Goal: Task Accomplishment & Management: Use online tool/utility

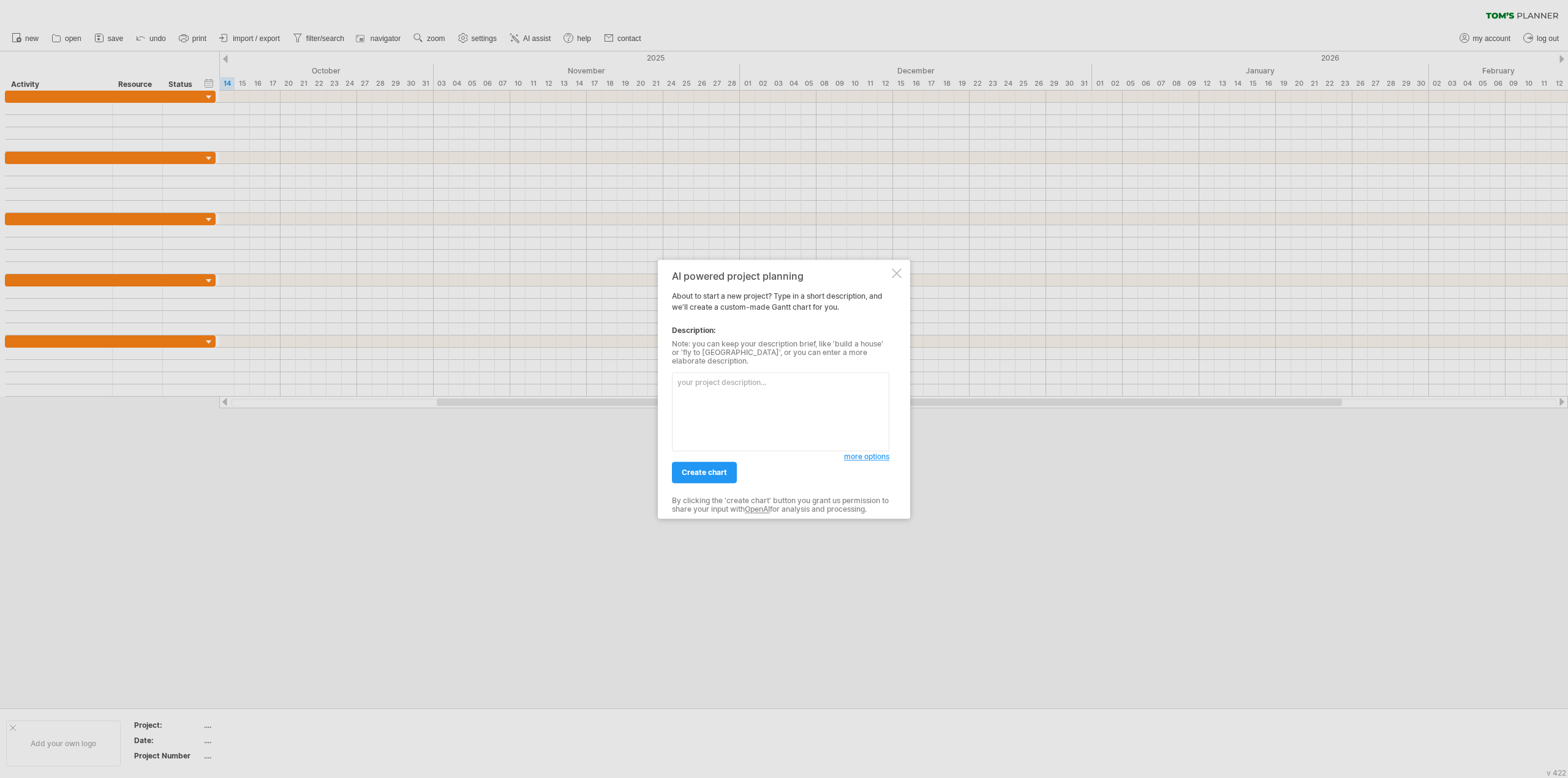
click at [717, 424] on textarea at bounding box center [781, 411] width 218 height 79
click at [766, 410] on textarea at bounding box center [781, 408] width 218 height 79
click at [755, 408] on textarea at bounding box center [781, 408] width 218 height 79
type textarea "1차 전달은 15일. 그리고 스틸컷 7종을 줄거야. 그리고 영상 전달은 16일까지. 그리고 프로젝트 마감은 [DATE][PERSON_NAME]."
click at [692, 472] on font "차트 만들기" at bounding box center [701, 468] width 39 height 9
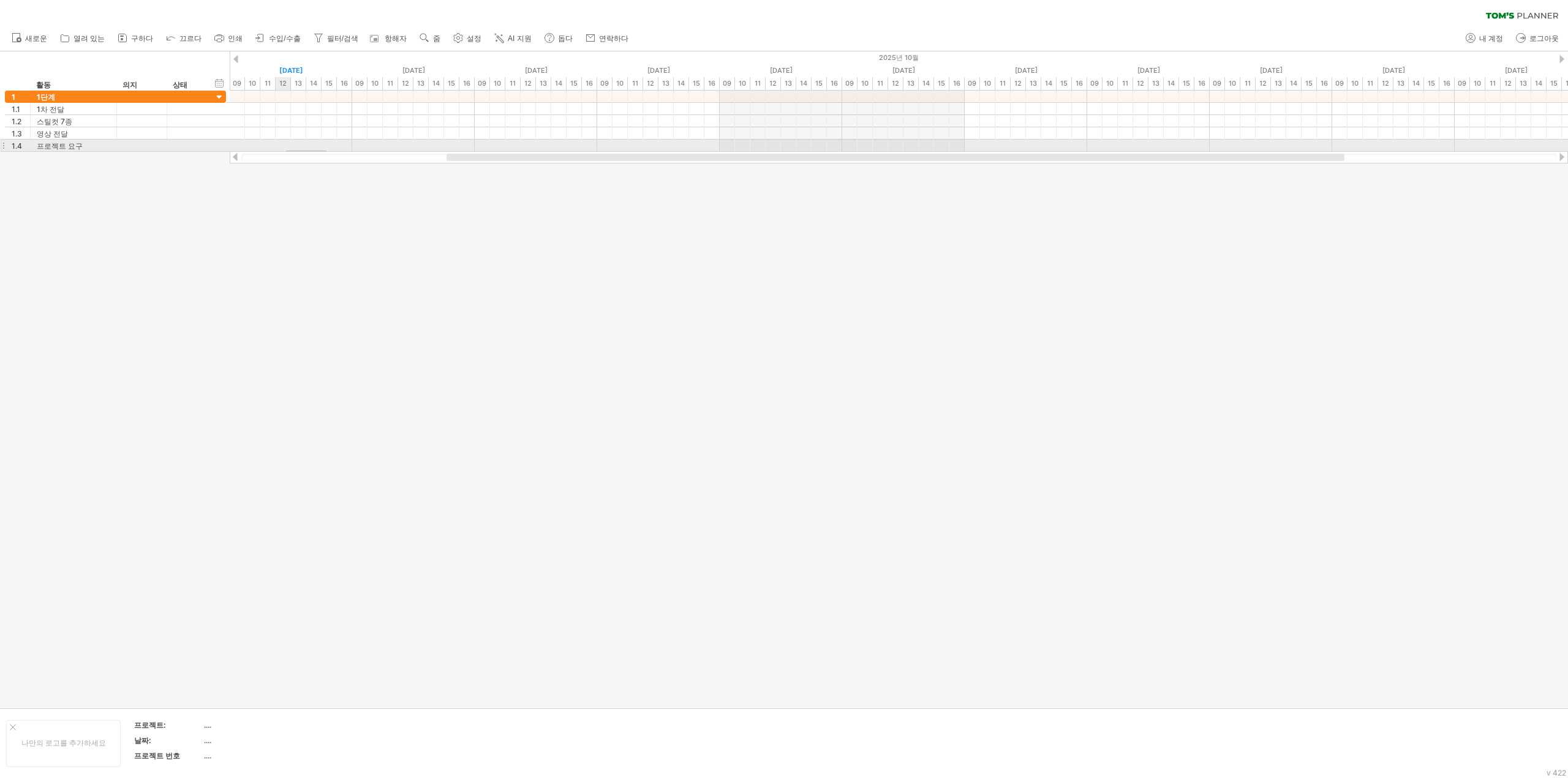
drag, startPoint x: 326, startPoint y: 151, endPoint x: 278, endPoint y: 152, distance: 48.0
click at [278, 152] on div "[URL]에 접속하려고 합니다 다시 연결되었습니다... 0% 필터 지우기 필터 다시 적용" at bounding box center [784, 389] width 1568 height 778
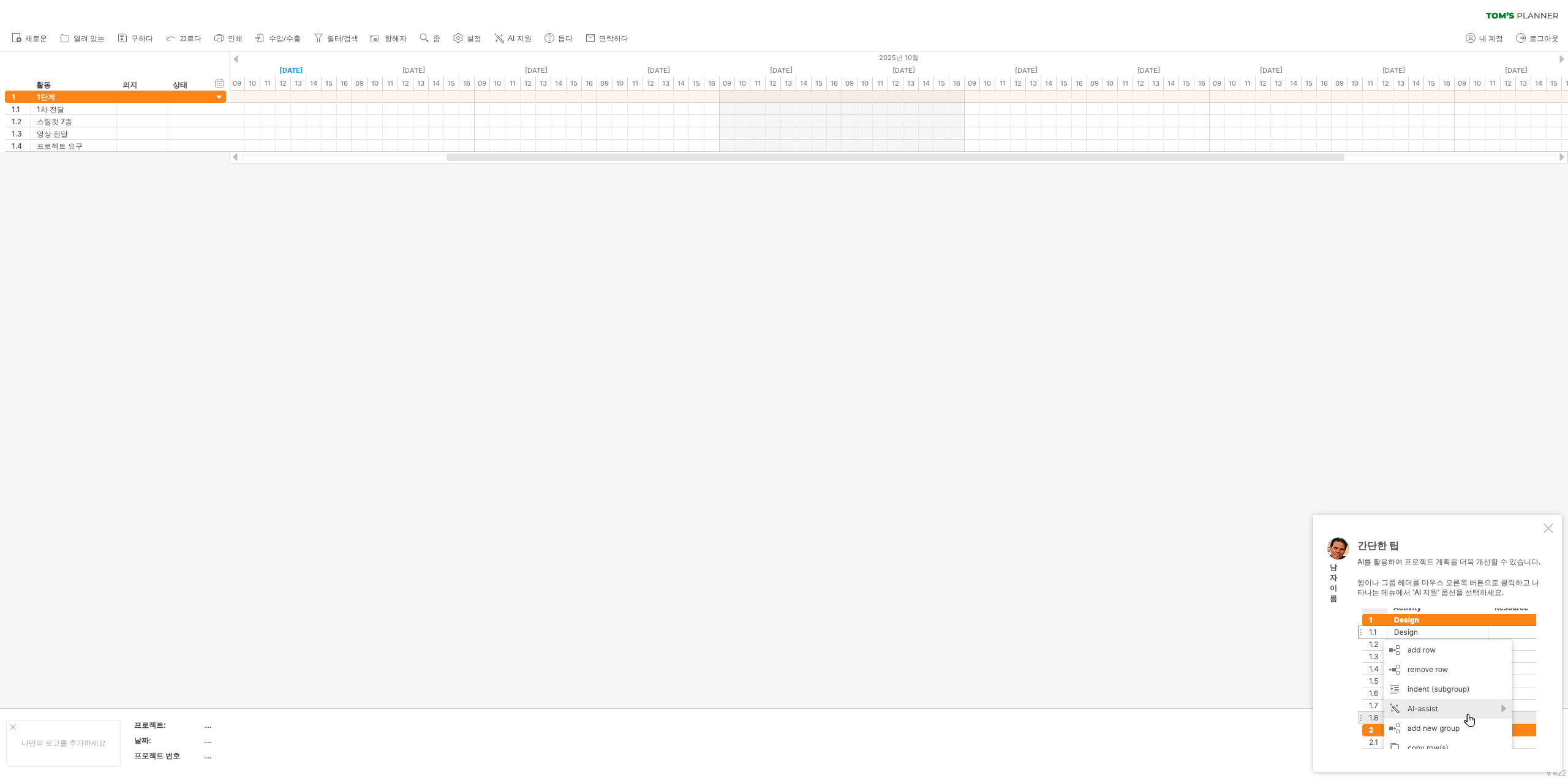
click at [1544, 529] on div at bounding box center [1548, 528] width 10 height 10
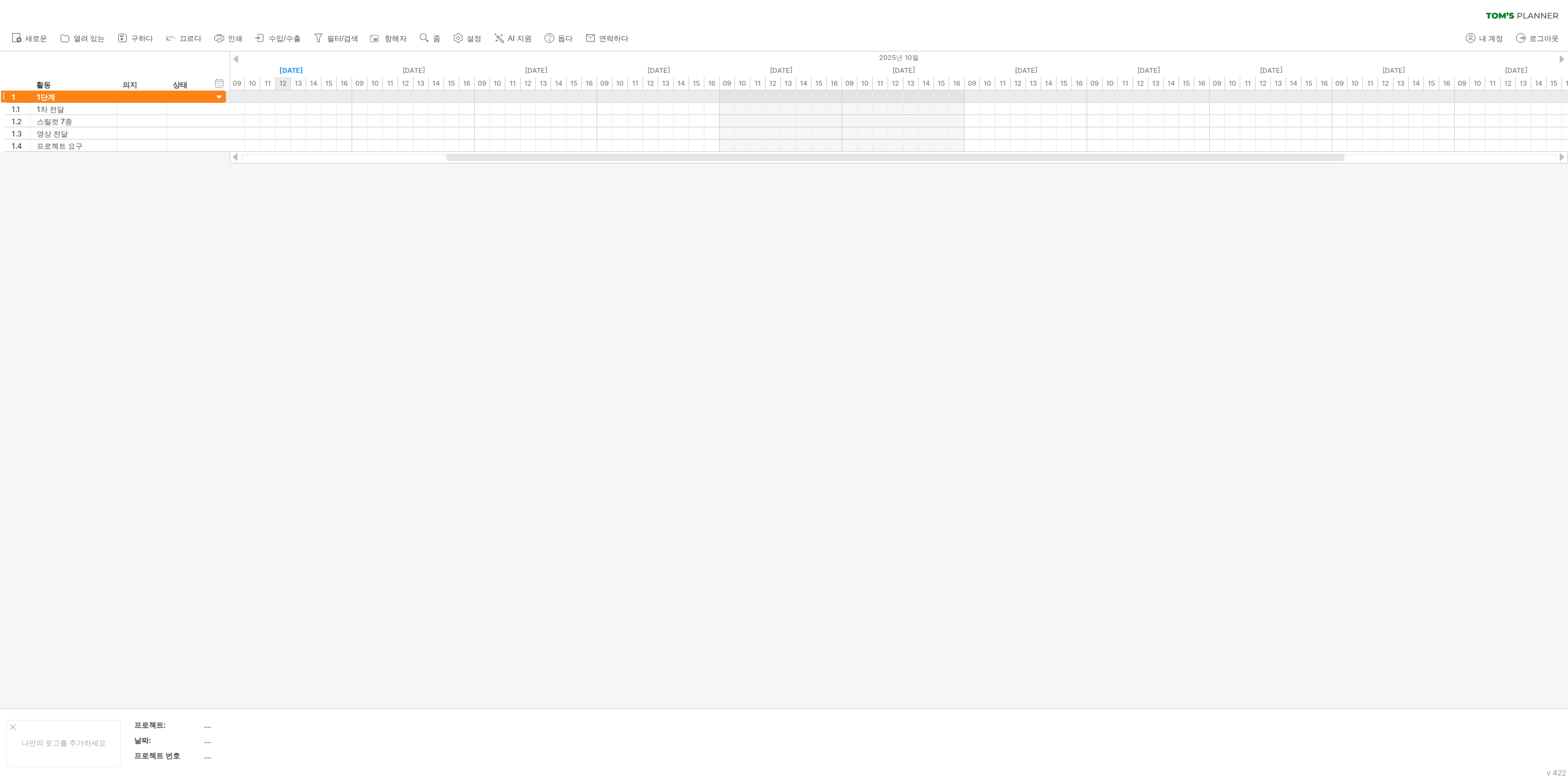
click at [287, 95] on div at bounding box center [898, 97] width 1338 height 12
click at [387, 235] on div at bounding box center [784, 379] width 1568 height 656
click at [253, 112] on div at bounding box center [898, 109] width 1338 height 12
click at [317, 143] on font "시간 블록 추가" at bounding box center [320, 141] width 48 height 9
click at [375, 164] on span at bounding box center [379, 163] width 10 height 10
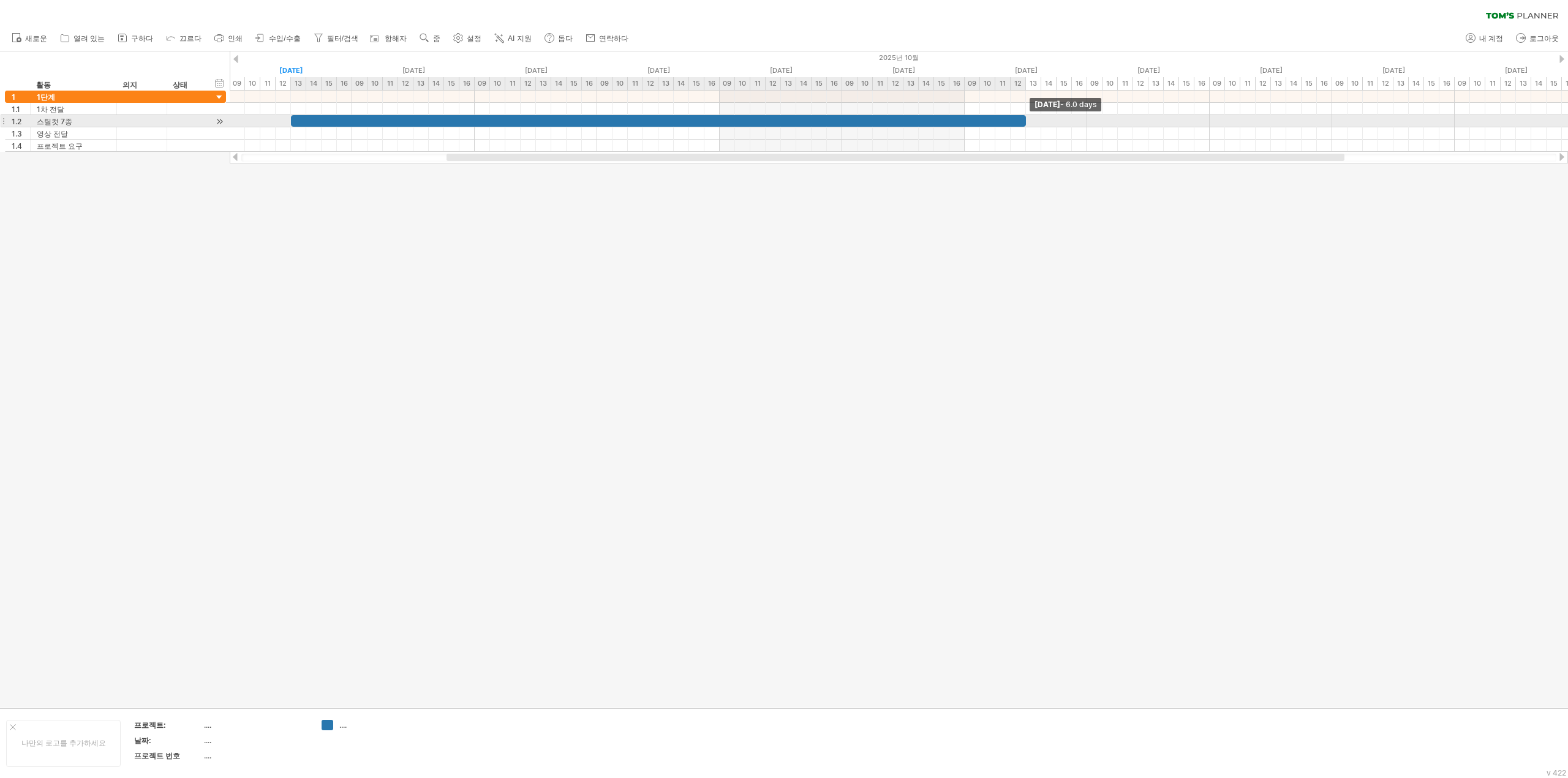
drag, startPoint x: 415, startPoint y: 121, endPoint x: 1019, endPoint y: 122, distance: 604.0
click at [1030, 118] on div "[DATE] - 6.0 days [DATE]" at bounding box center [898, 121] width 1338 height 61
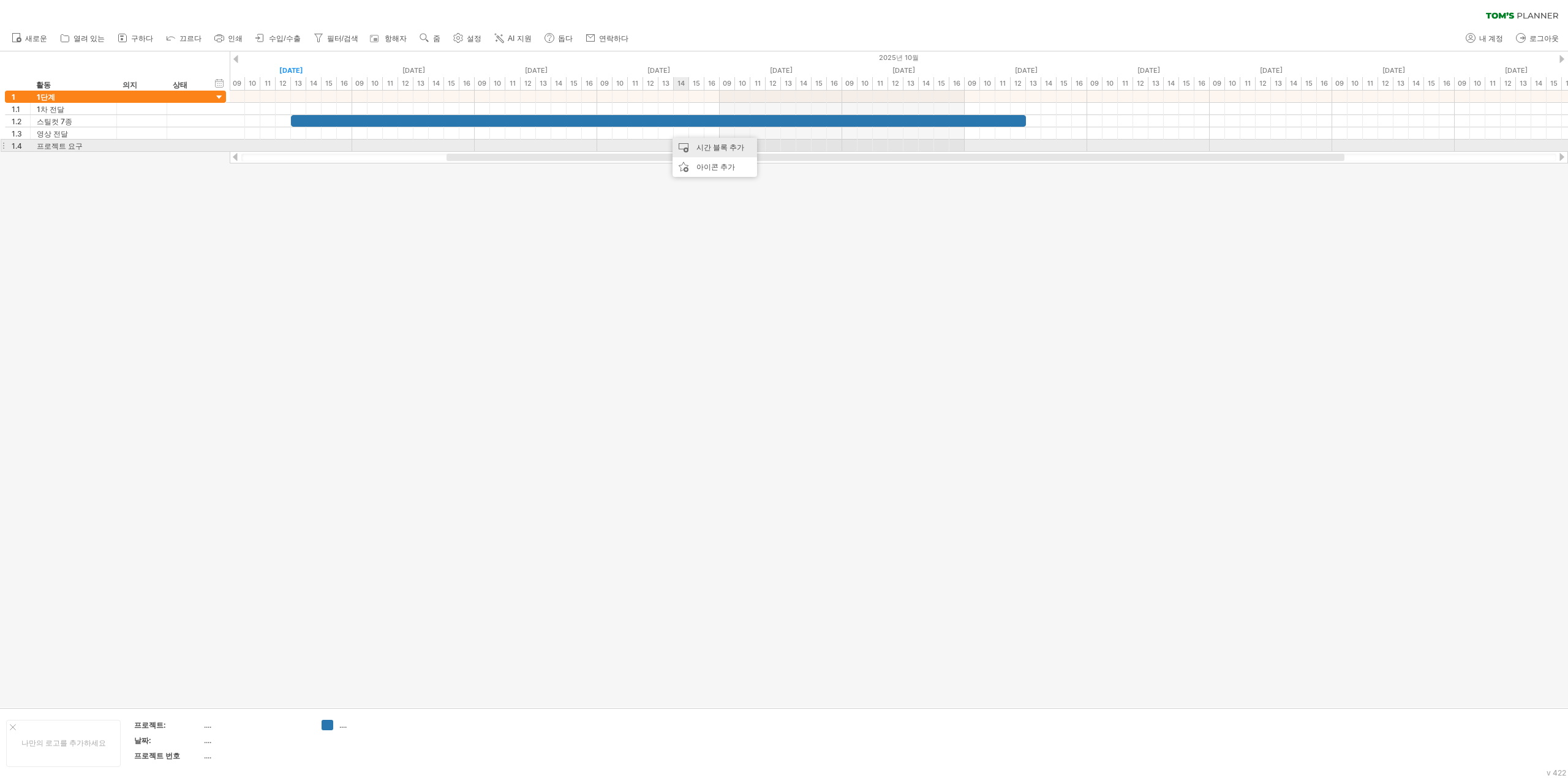
click at [680, 143] on div "시간 블록 추가" at bounding box center [714, 148] width 84 height 20
click at [777, 227] on span at bounding box center [779, 226] width 10 height 10
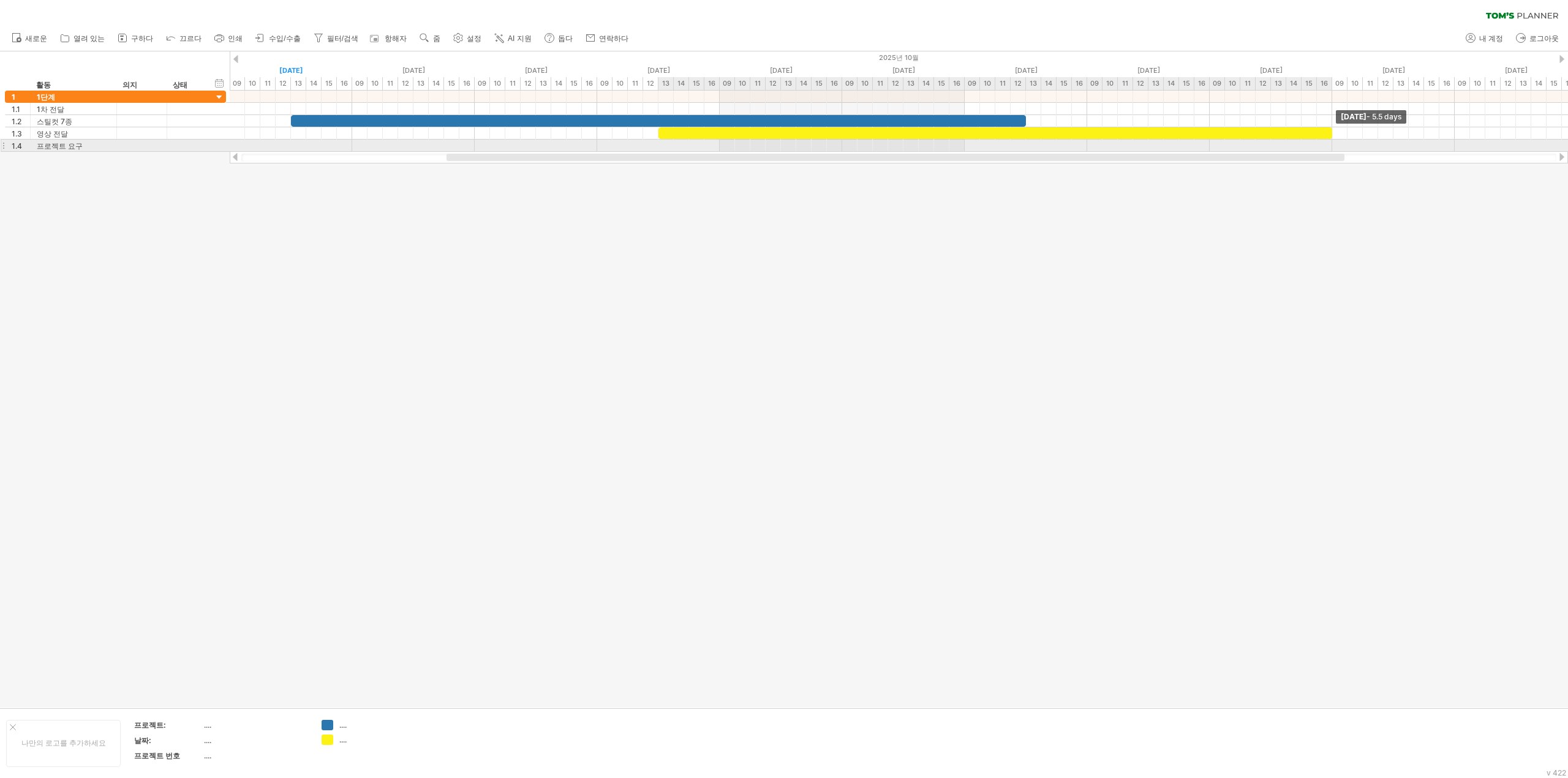
drag, startPoint x: 781, startPoint y: 132, endPoint x: 1400, endPoint y: 132, distance: 619.0
click at [1357, 138] on div "[DATE] - 5.5 days [DATE]" at bounding box center [898, 121] width 1338 height 61
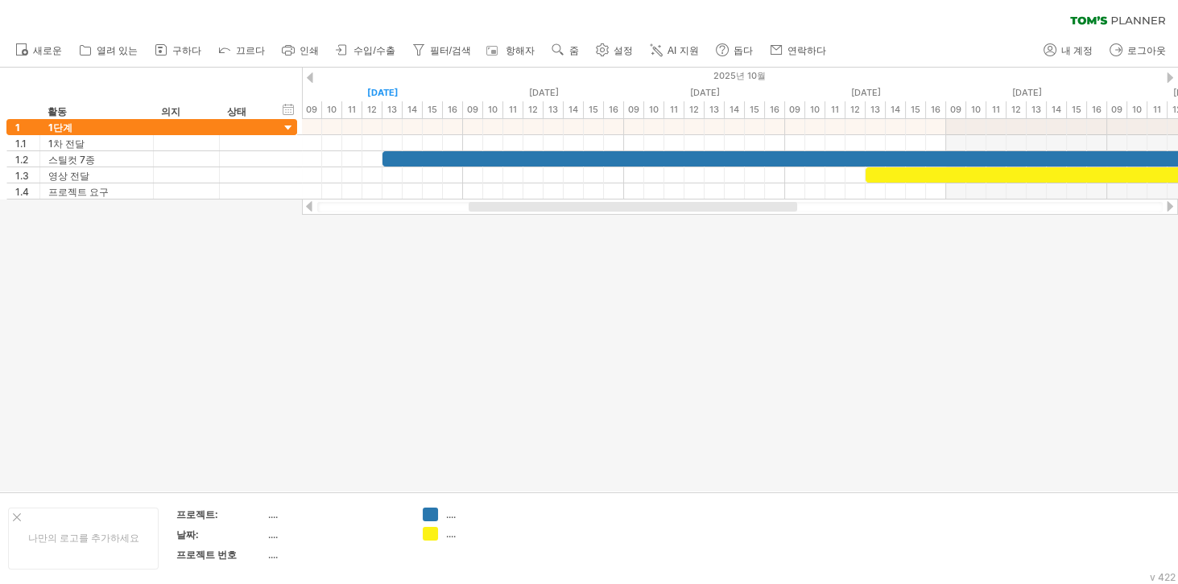
click at [847, 241] on div at bounding box center [589, 280] width 1178 height 424
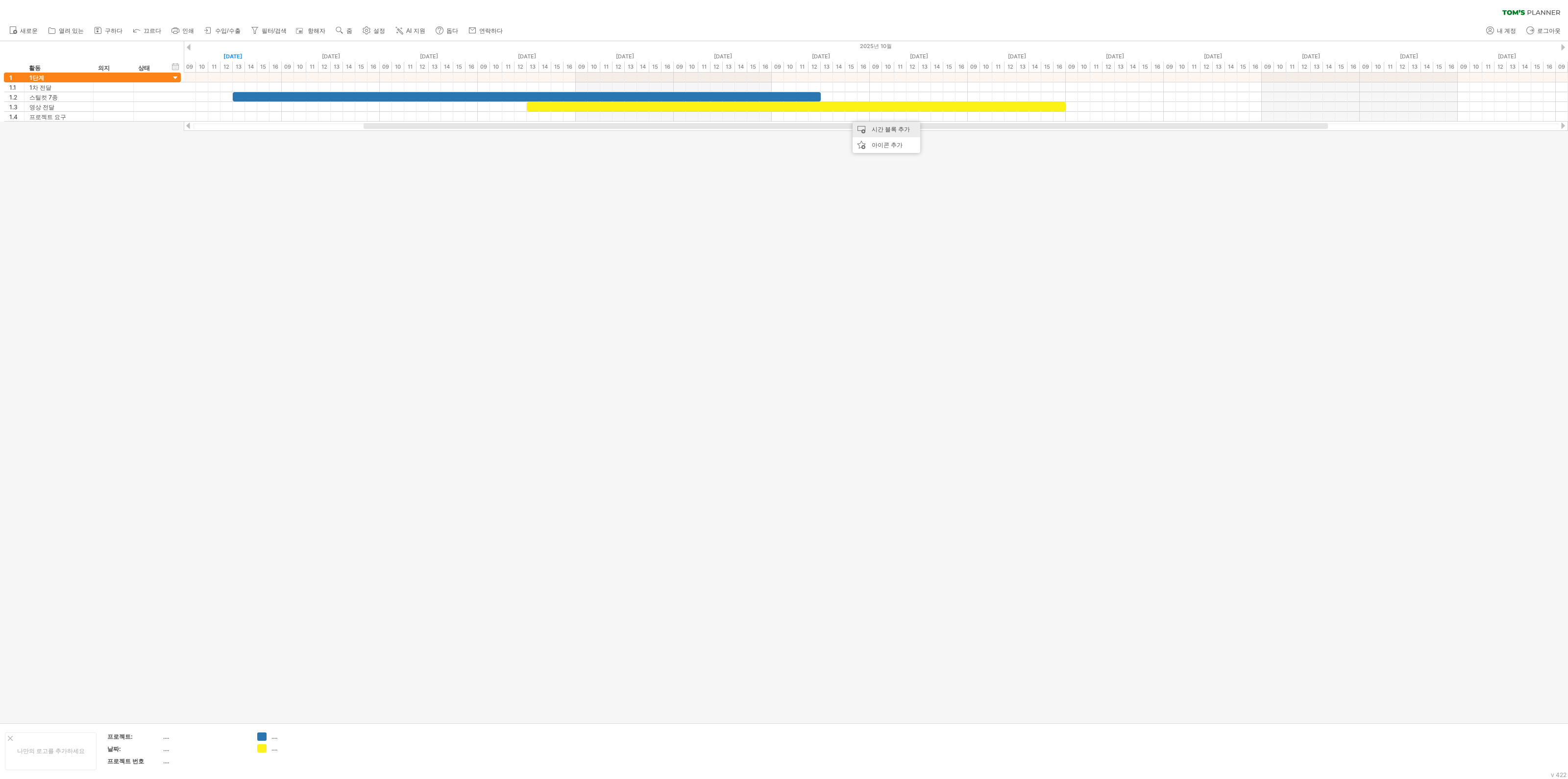
click at [884, 130] on font "시간 블록 추가" at bounding box center [891, 129] width 38 height 7
click at [919, 147] on span at bounding box center [919, 146] width 8 height 8
drag, startPoint x: 967, startPoint y: 115, endPoint x: 1181, endPoint y: 116, distance: 214.0
click at [1181, 116] on div "[DATE] - 3.0 days [DATE]" at bounding box center [876, 97] width 1384 height 49
click at [483, 83] on div at bounding box center [876, 87] width 1384 height 10
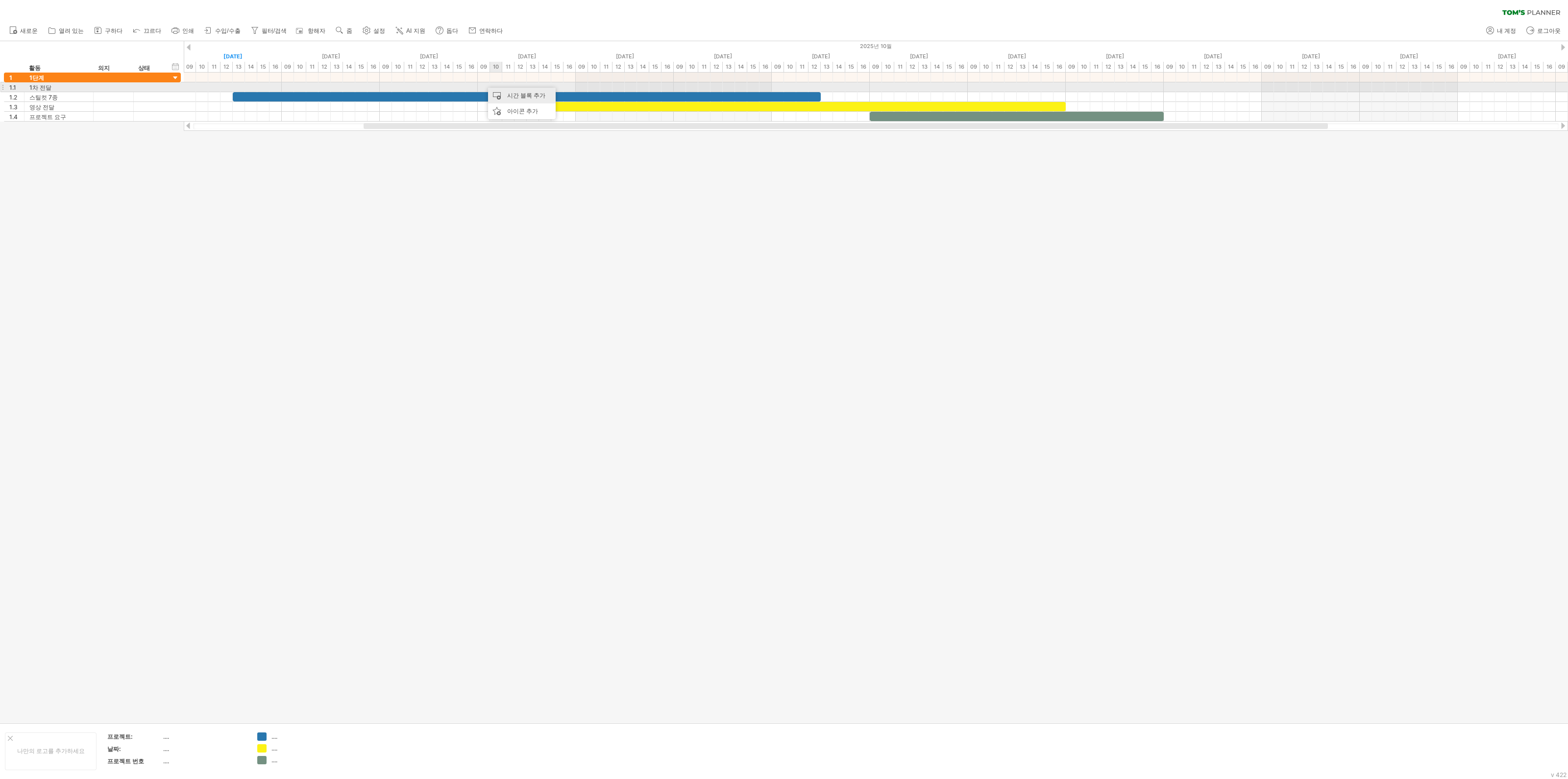
click at [503, 92] on div "시간 블록 추가" at bounding box center [522, 96] width 68 height 16
click at [569, 159] on span at bounding box center [567, 158] width 8 height 8
drag, startPoint x: 576, startPoint y: 85, endPoint x: 692, endPoint y: 86, distance: 116.0
click at [692, 86] on div "[DATE] - 2.0 days [DATE]" at bounding box center [876, 97] width 1384 height 49
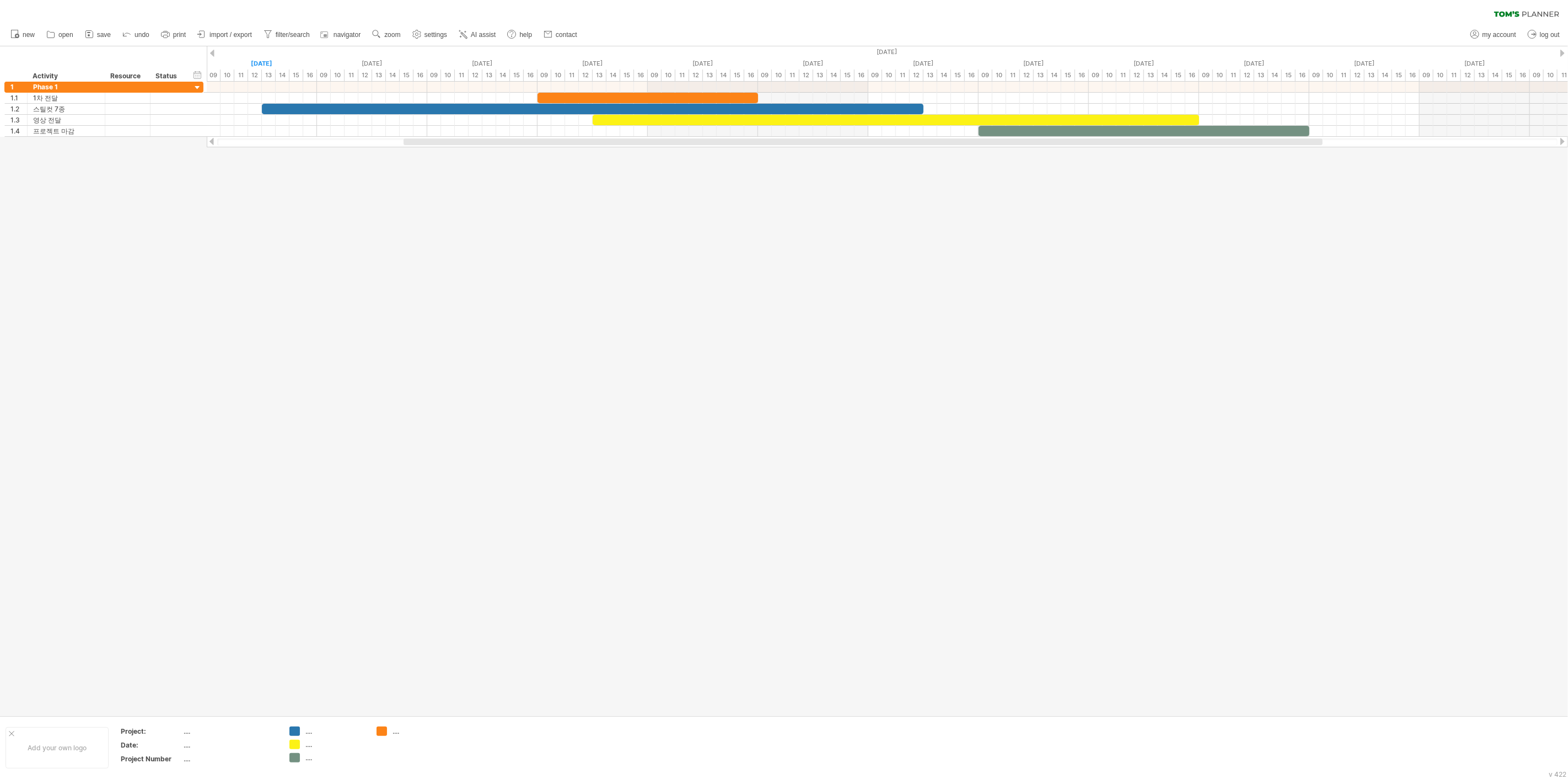
click at [559, 186] on div at bounding box center [784, 381] width 1568 height 669
click at [93, 38] on icon at bounding box center [89, 34] width 11 height 11
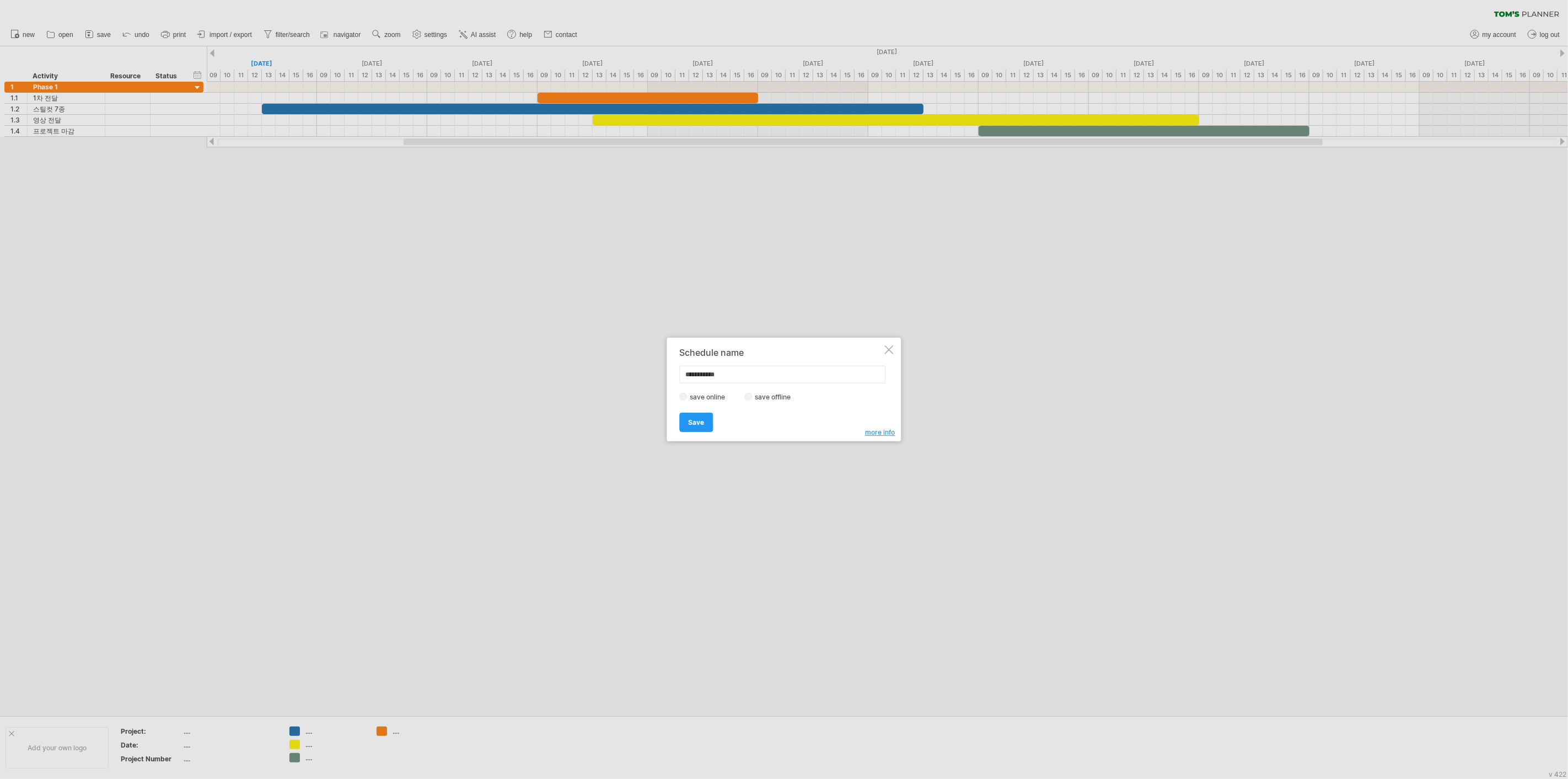
click at [884, 434] on span "more info" at bounding box center [880, 432] width 29 height 8
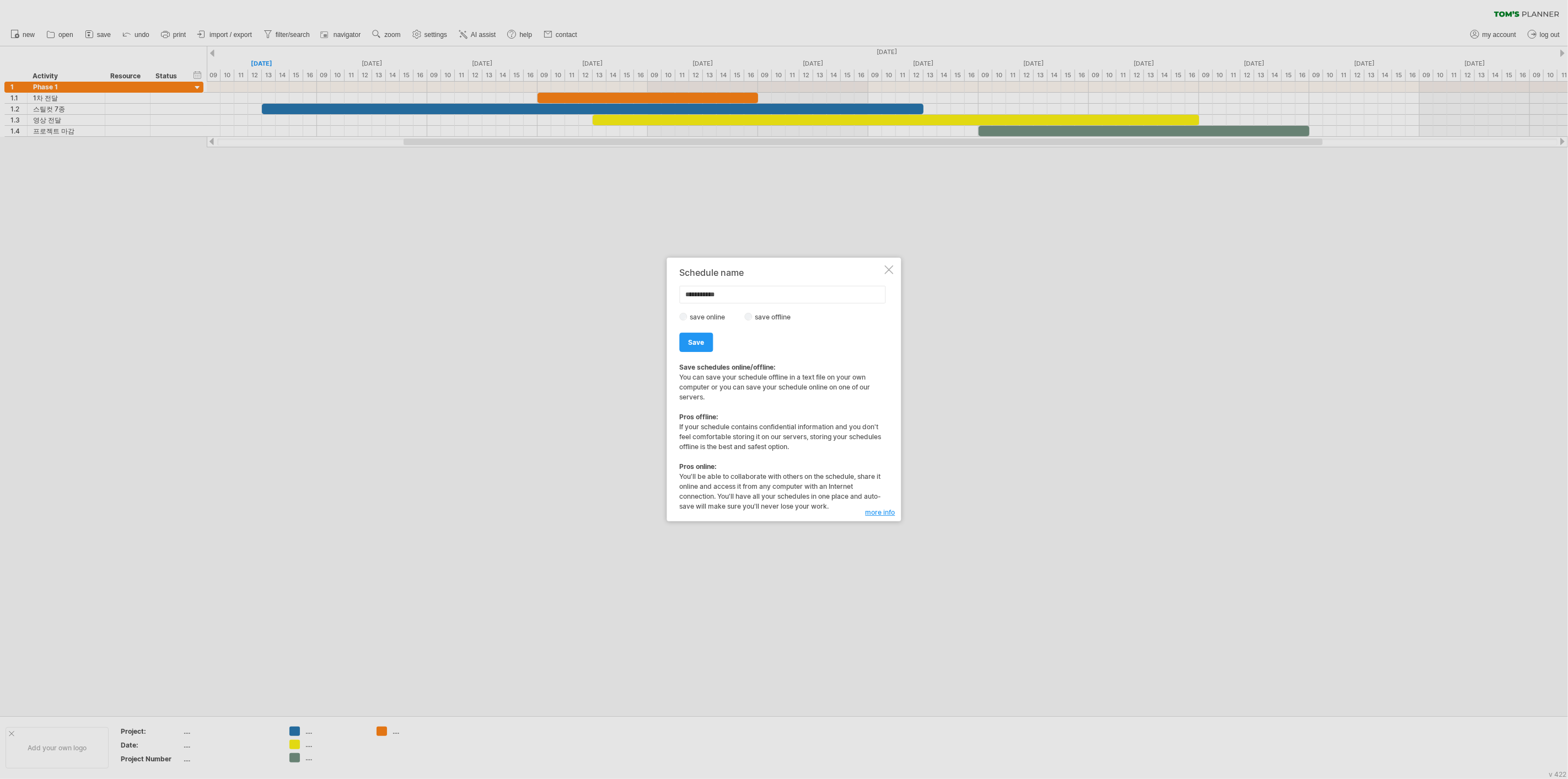
click at [892, 269] on div at bounding box center [889, 269] width 9 height 9
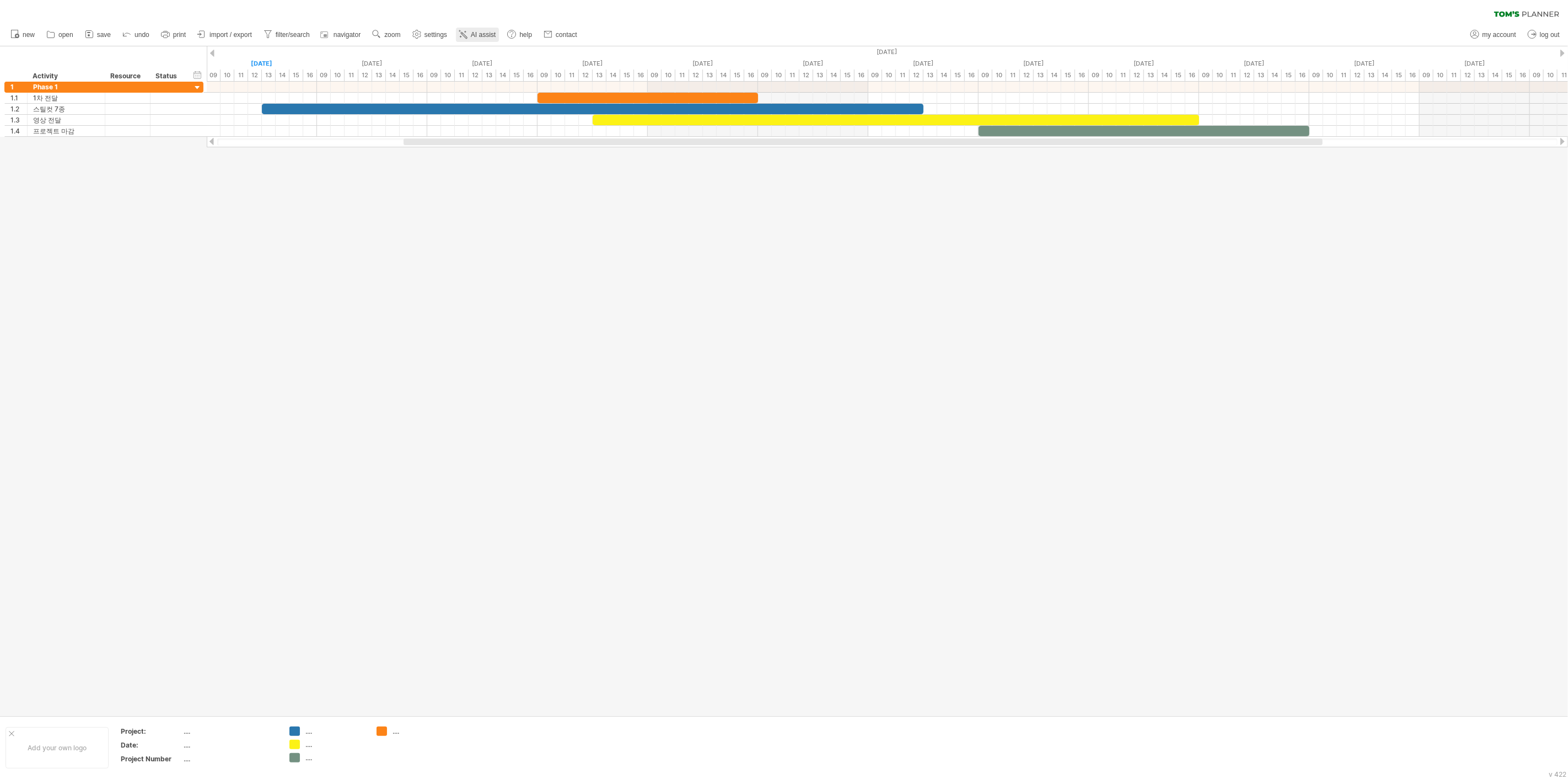
click at [496, 34] on span "AI assist" at bounding box center [483, 34] width 25 height 8
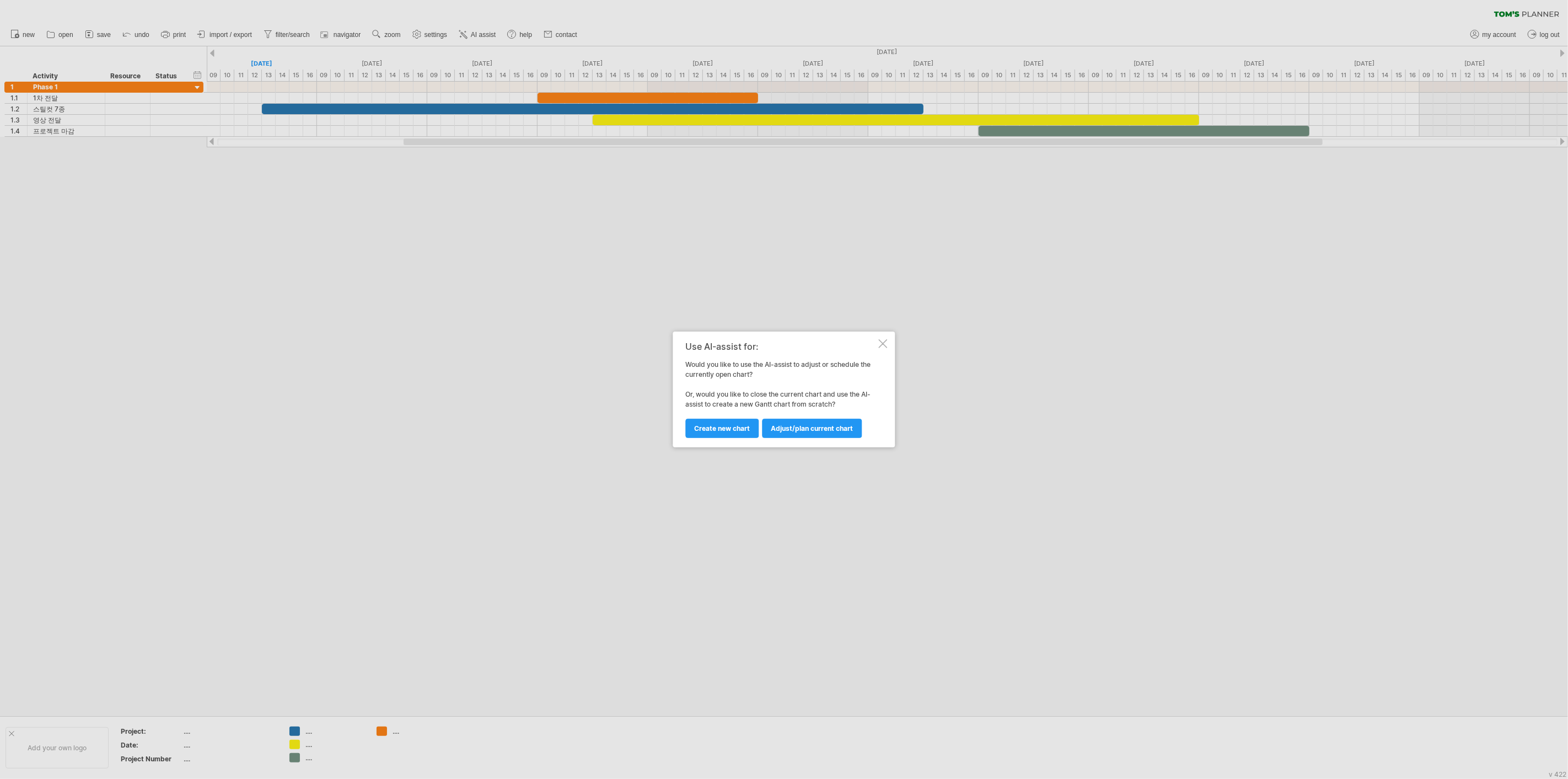
click at [884, 341] on div at bounding box center [883, 343] width 9 height 9
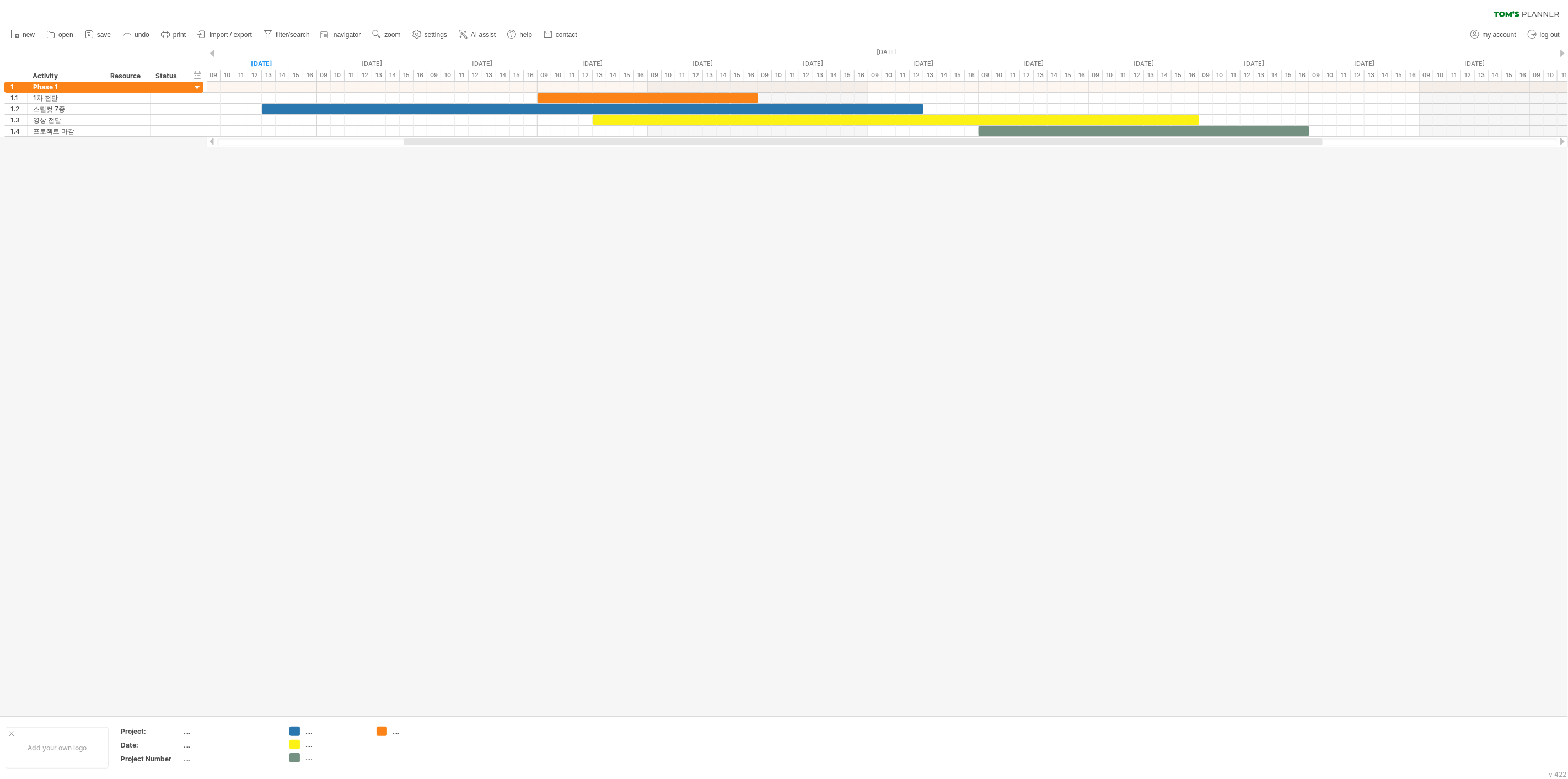
click at [509, 199] on div at bounding box center [784, 381] width 1568 height 669
click at [208, 36] on icon at bounding box center [202, 34] width 11 height 11
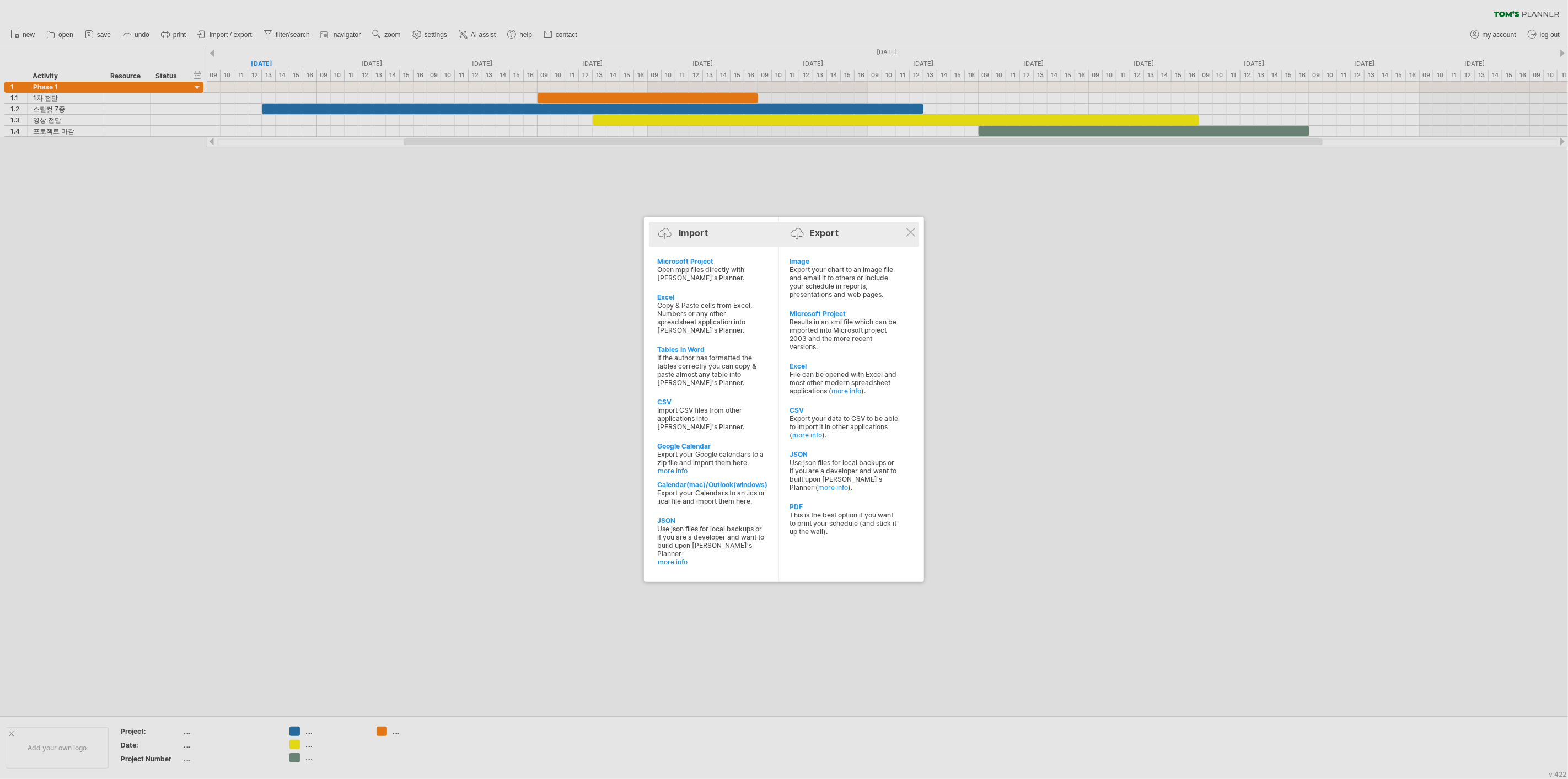
click at [853, 234] on div "Import Export" at bounding box center [784, 235] width 264 height 16
click at [827, 281] on div "Export your chart to an image file and email it to others or include your sched…" at bounding box center [845, 282] width 109 height 33
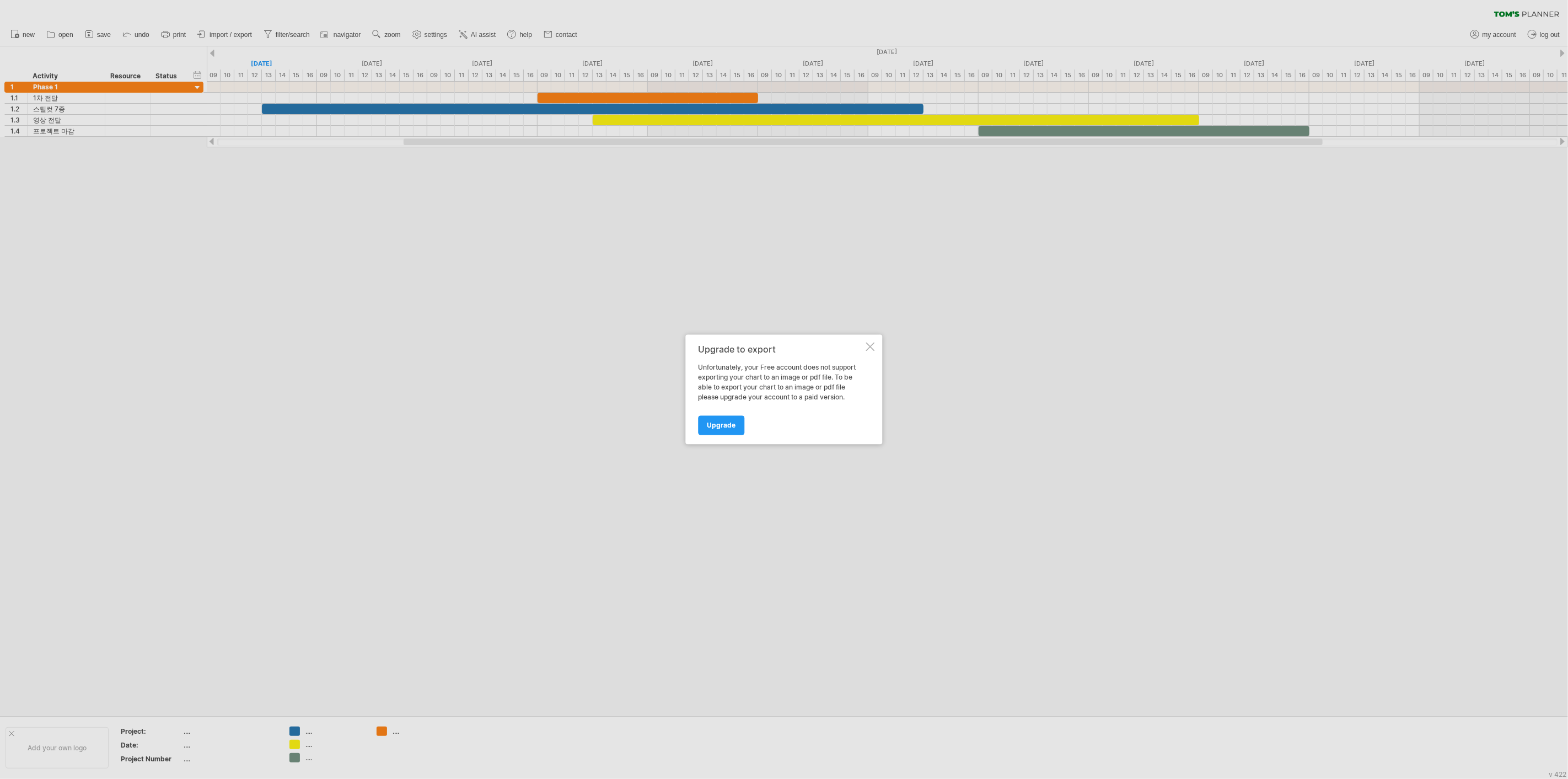
drag, startPoint x: 725, startPoint y: 425, endPoint x: 857, endPoint y: 351, distance: 151.3
click at [850, 354] on div "Upgrade to export Unfortunately, your Free account does not support exporting y…" at bounding box center [782, 389] width 166 height 90
click at [871, 347] on div at bounding box center [871, 347] width 9 height 9
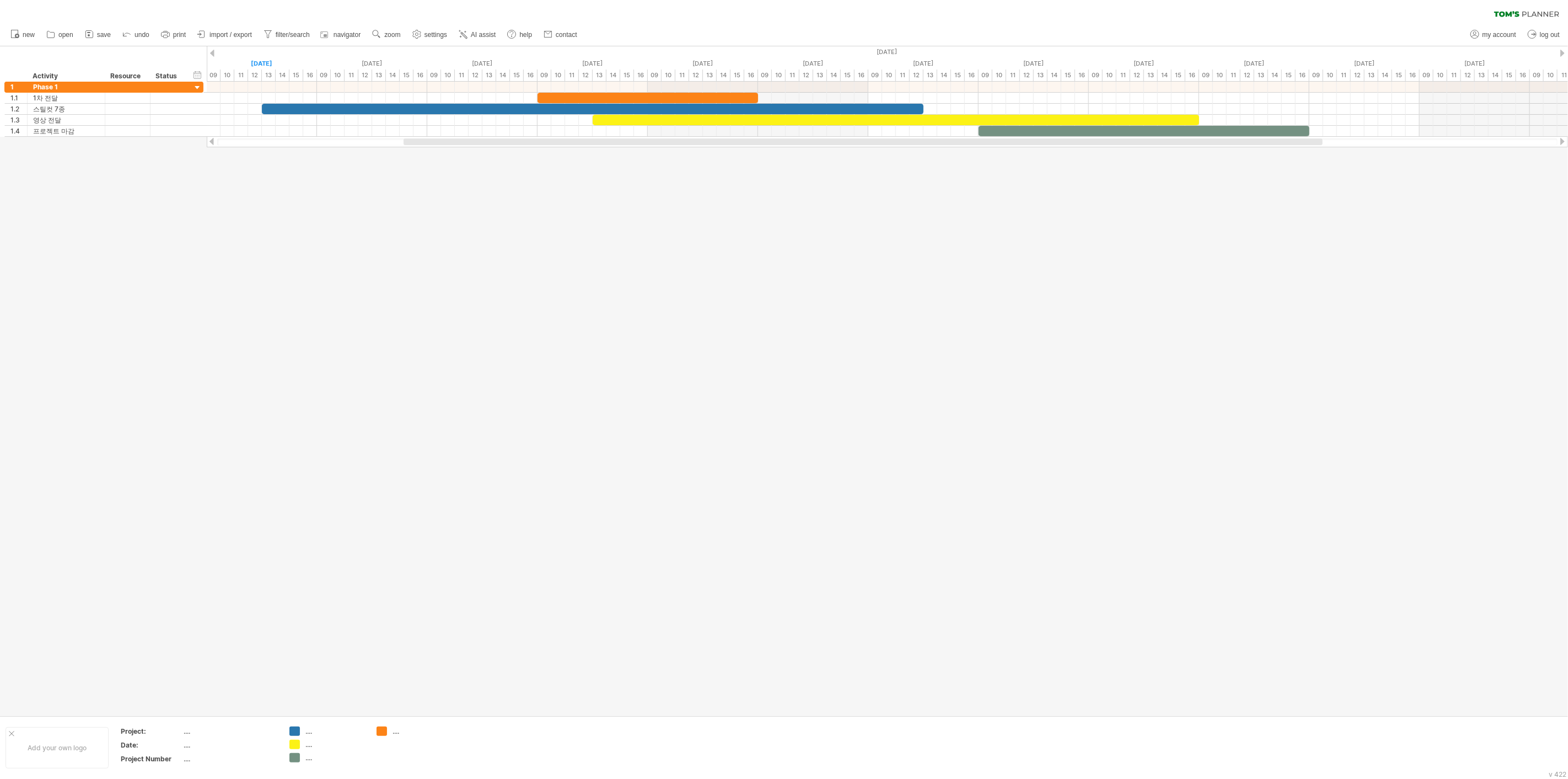
click at [871, 347] on div at bounding box center [784, 381] width 1568 height 669
